Goal: Navigation & Orientation: Go to known website

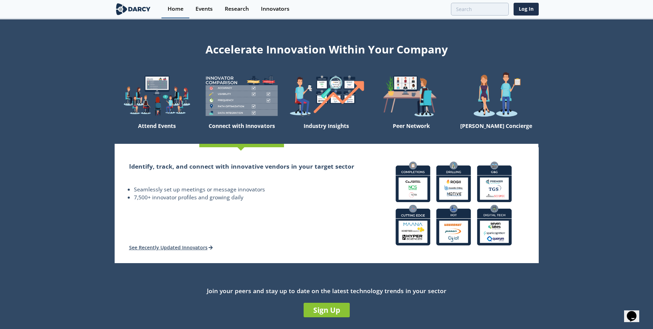
click at [178, 8] on div "Home" at bounding box center [176, 9] width 16 height 6
